Goal: Task Accomplishment & Management: Use online tool/utility

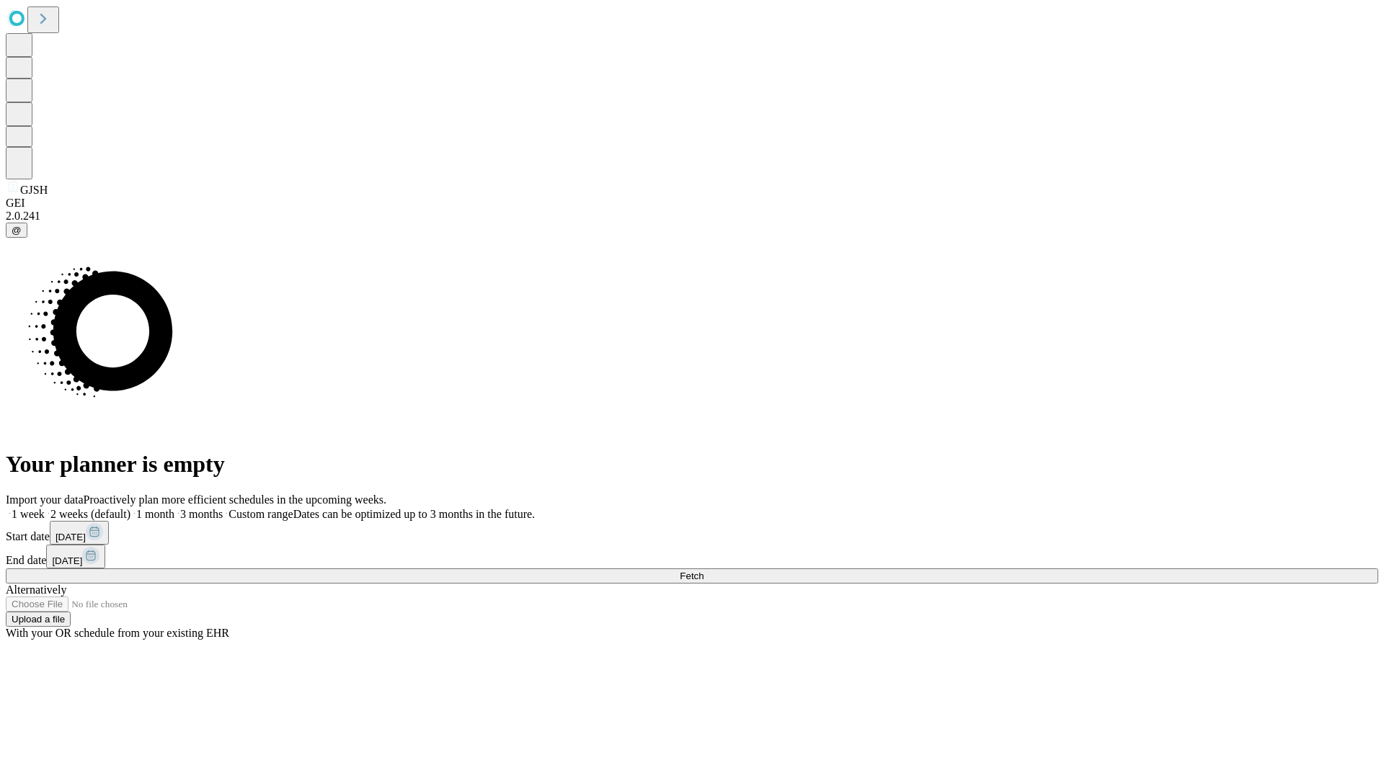
click at [703, 571] on span "Fetch" at bounding box center [692, 576] width 24 height 11
